Goal: Task Accomplishment & Management: Manage account settings

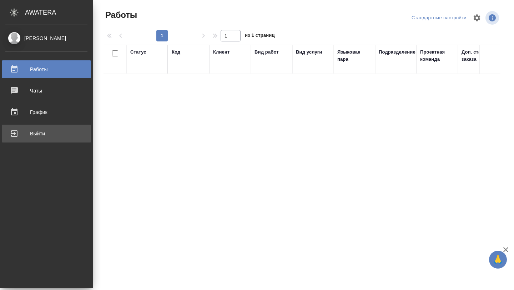
click at [44, 133] on div "Выйти" at bounding box center [46, 133] width 82 height 11
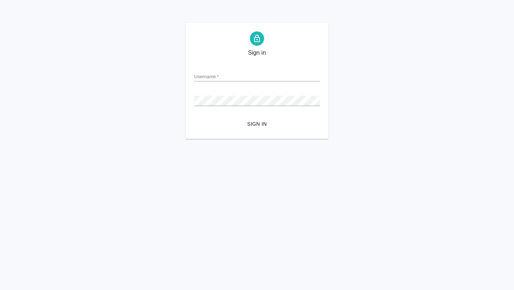
click at [235, 72] on input "Username   *" at bounding box center [257, 76] width 126 height 10
type input "a.gorokhova@awatera.com"
click at [256, 123] on span "Sign in" at bounding box center [257, 123] width 114 height 9
click at [194, 117] on button "Sign in" at bounding box center [257, 123] width 126 height 13
